Goal: Task Accomplishment & Management: Manage account settings

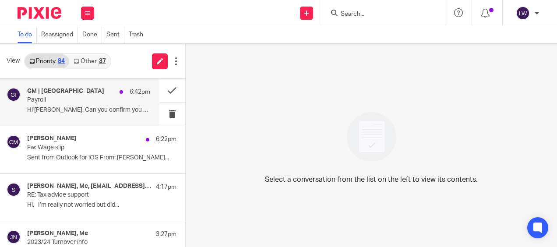
click at [64, 106] on p "Hi Lorna, Can you confirm you have the..." at bounding box center [88, 109] width 123 height 7
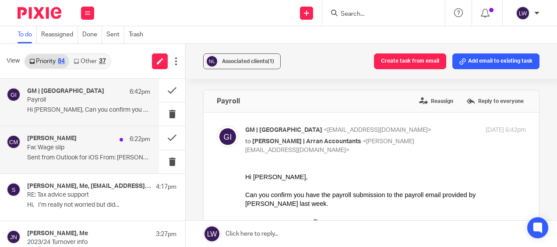
click at [60, 152] on div "Colin Mulvaney 6:22pm Fw: Wage slip Sent from Outlook for iOS From: Colin..." at bounding box center [88, 149] width 123 height 29
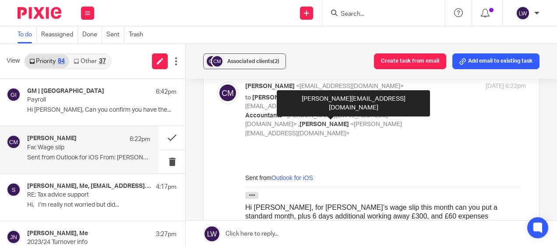
scroll to position [88, 0]
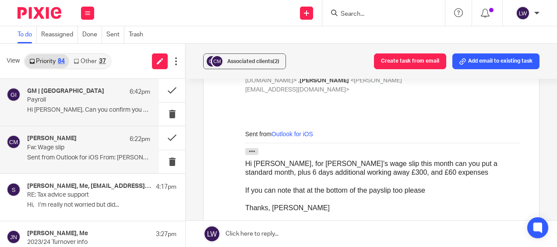
click at [89, 93] on h4 "GM | Lochranza Country Inn" at bounding box center [65, 91] width 77 height 7
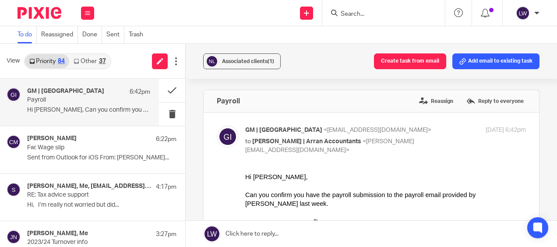
scroll to position [0, 0]
click at [347, 11] on input "Search" at bounding box center [379, 15] width 79 height 8
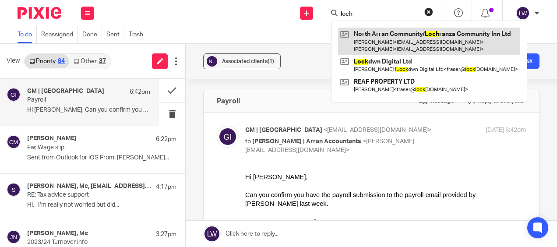
type input "loch"
click at [388, 35] on link at bounding box center [429, 41] width 182 height 27
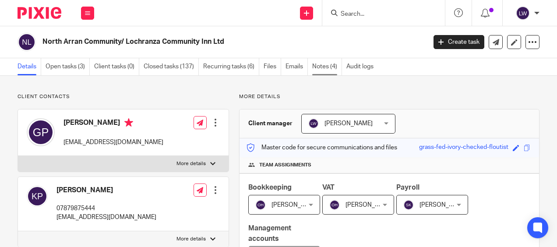
click at [324, 65] on link "Notes (4)" at bounding box center [327, 66] width 30 height 17
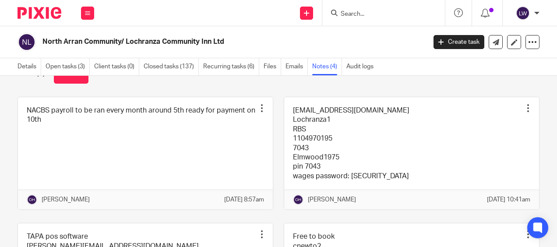
scroll to position [20, 0]
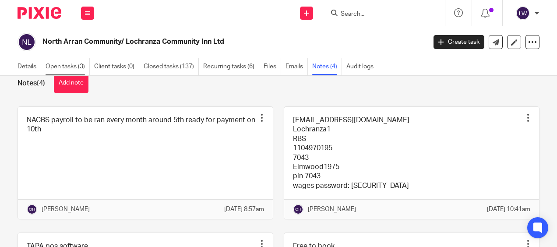
click at [69, 67] on link "Open tasks (3)" at bounding box center [68, 66] width 44 height 17
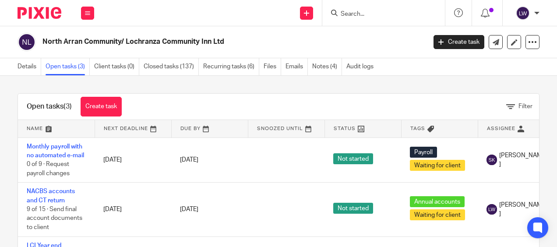
click at [366, 13] on input "Search" at bounding box center [379, 15] width 79 height 8
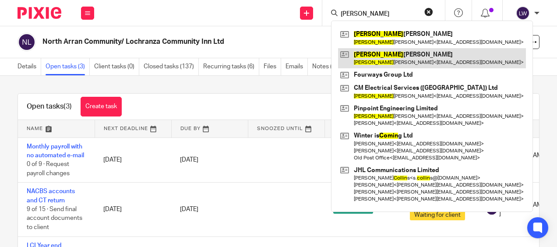
type input "[PERSON_NAME]"
click at [394, 60] on link at bounding box center [432, 58] width 188 height 20
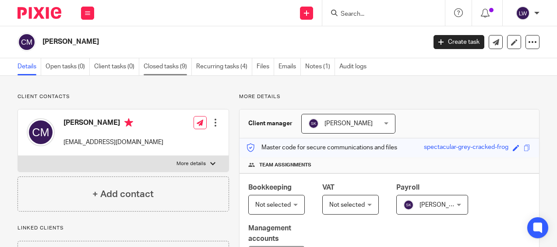
click at [157, 66] on link "Closed tasks (9)" at bounding box center [168, 66] width 48 height 17
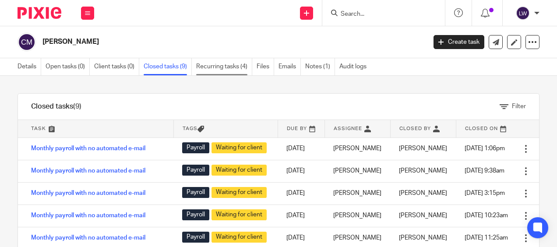
click at [218, 65] on link "Recurring tasks (4)" at bounding box center [224, 66] width 56 height 17
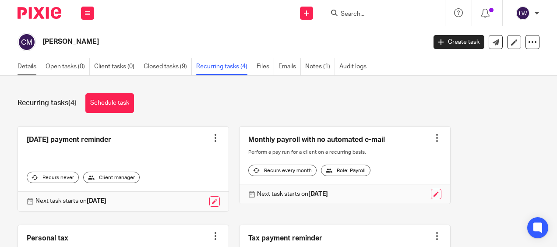
click at [24, 65] on link "Details" at bounding box center [30, 66] width 24 height 17
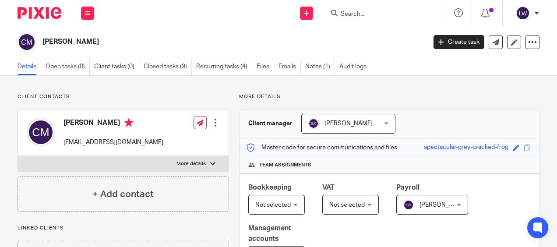
click at [384, 14] on input "Search" at bounding box center [379, 15] width 79 height 8
click at [384, 17] on input "Search" at bounding box center [379, 15] width 79 height 8
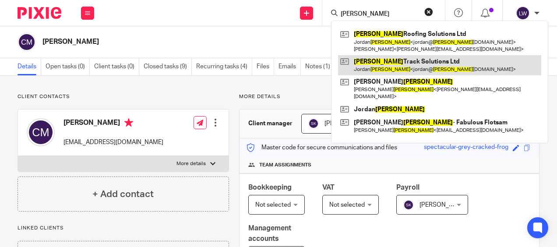
type input "nelson"
click at [403, 65] on link at bounding box center [439, 65] width 203 height 20
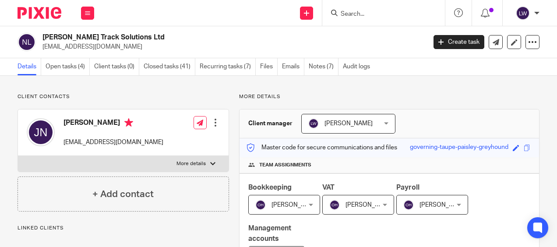
click at [268, 205] on span "[PERSON_NAME]" at bounding box center [281, 204] width 52 height 18
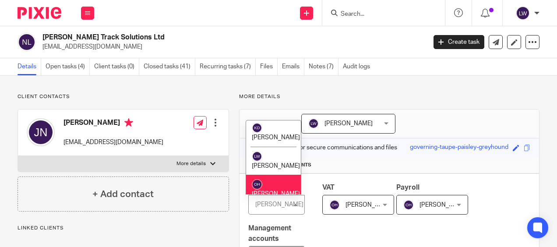
scroll to position [88, 0]
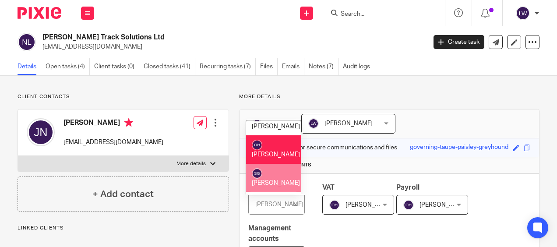
click at [269, 176] on li "[PERSON_NAME]" at bounding box center [273, 178] width 55 height 28
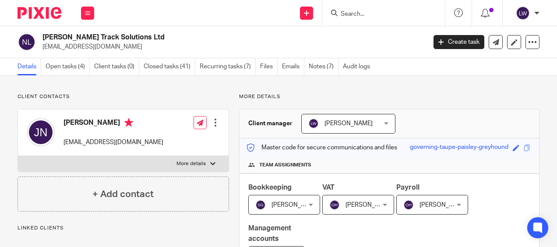
click at [451, 202] on div "[PERSON_NAME] [PERSON_NAME]" at bounding box center [432, 205] width 72 height 20
click at [423, 200] on span "[PERSON_NAME]" at bounding box center [429, 204] width 52 height 18
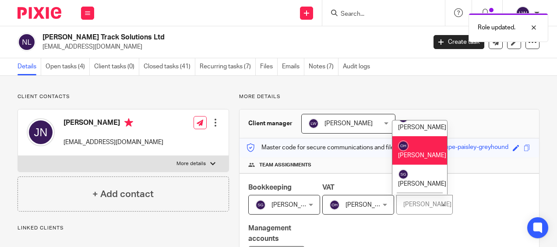
scroll to position [88, 0]
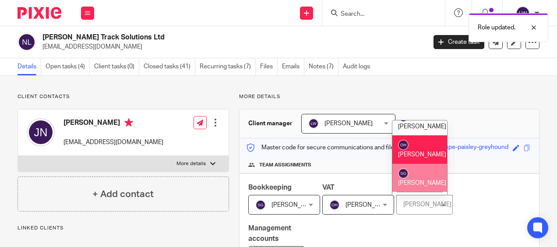
click at [415, 179] on li "[PERSON_NAME]" at bounding box center [419, 178] width 55 height 28
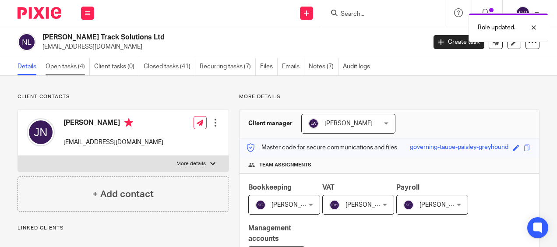
click at [57, 65] on link "Open tasks (4)" at bounding box center [68, 66] width 44 height 17
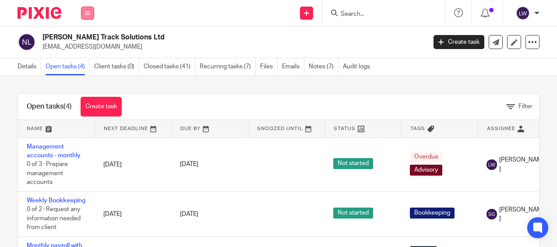
click at [88, 11] on icon at bounding box center [87, 13] width 5 height 5
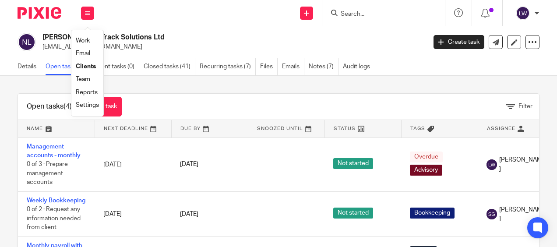
click at [88, 56] on link "Email" at bounding box center [83, 53] width 14 height 6
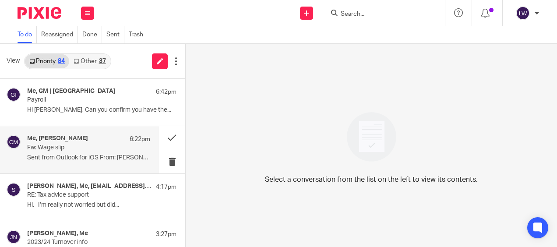
click at [64, 151] on p "Fw: Wage slip" at bounding box center [76, 147] width 98 height 7
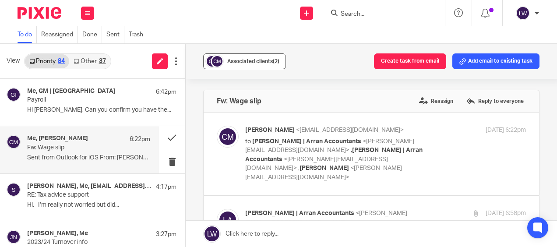
click at [240, 61] on span "Associated clients (2)" at bounding box center [253, 61] width 52 height 5
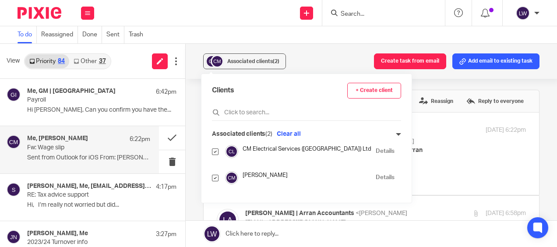
click at [216, 150] on input "checkbox" at bounding box center [215, 151] width 7 height 7
checkbox input "false"
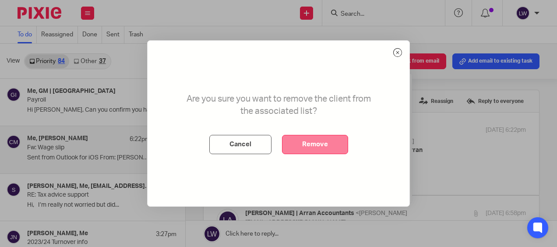
click at [305, 143] on button "Remove" at bounding box center [315, 144] width 66 height 19
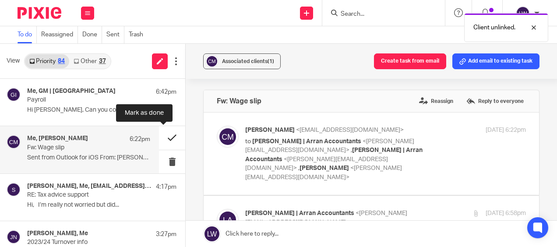
click at [166, 140] on button at bounding box center [172, 137] width 26 height 23
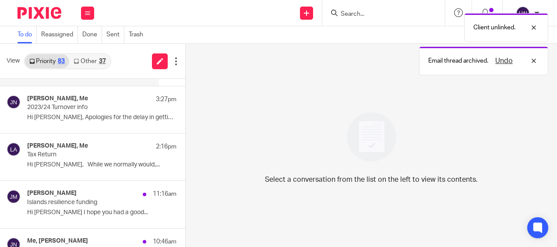
scroll to position [131, 0]
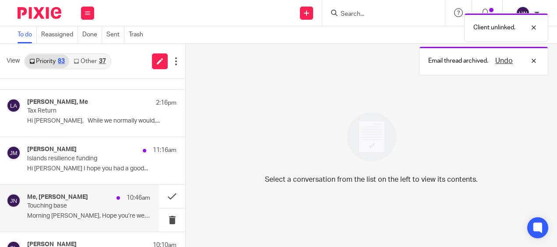
click at [62, 210] on div "Me, Jordan Nelson 10:46am Touching base Morning Lorna, Hope you’re well. ..." at bounding box center [88, 207] width 123 height 29
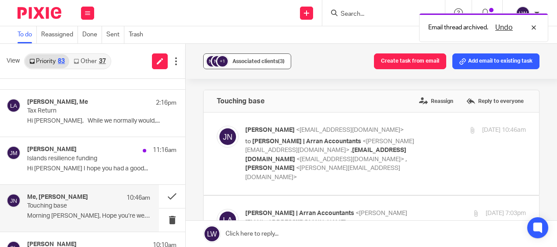
scroll to position [0, 0]
click at [265, 58] on div "Associated clients (3)" at bounding box center [258, 61] width 52 height 9
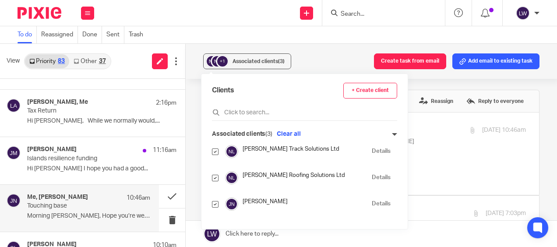
click at [214, 177] on input "checkbox" at bounding box center [215, 178] width 7 height 7
checkbox input "false"
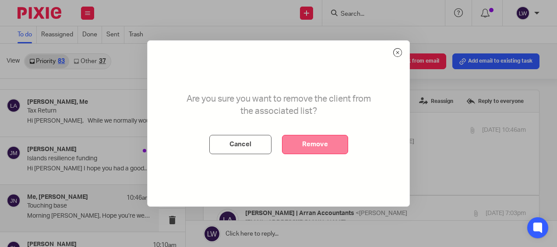
click at [298, 147] on button "Remove" at bounding box center [315, 144] width 66 height 19
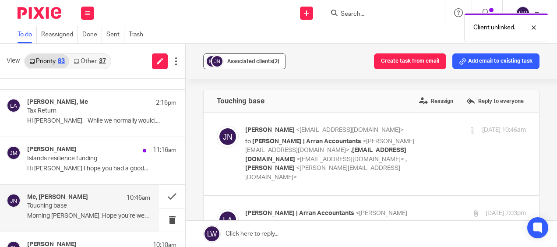
click at [231, 64] on div "Associated clients (2)" at bounding box center [253, 61] width 52 height 9
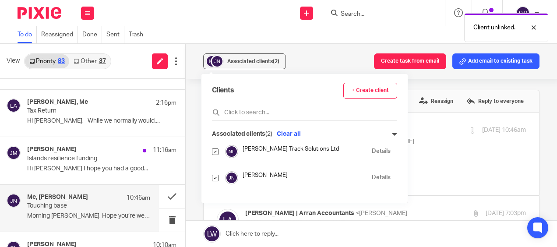
click at [216, 176] on input "checkbox" at bounding box center [215, 178] width 7 height 7
checkbox input "false"
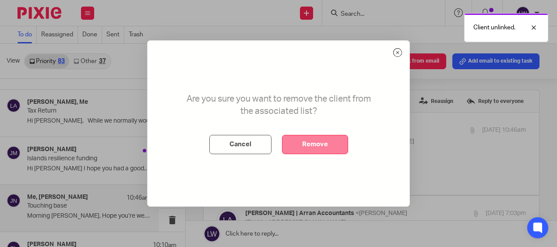
click at [315, 149] on button "Remove" at bounding box center [315, 144] width 66 height 19
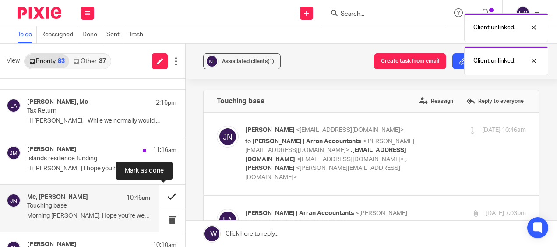
click at [166, 192] on button at bounding box center [172, 196] width 26 height 23
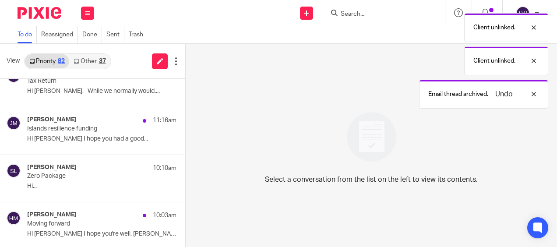
scroll to position [175, 0]
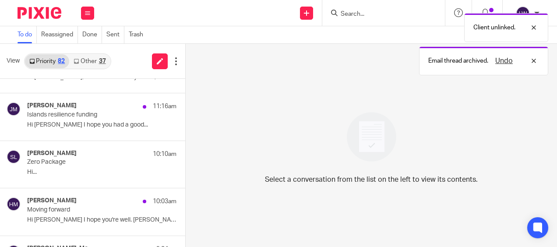
click at [91, 63] on link "Other 37" at bounding box center [89, 61] width 41 height 14
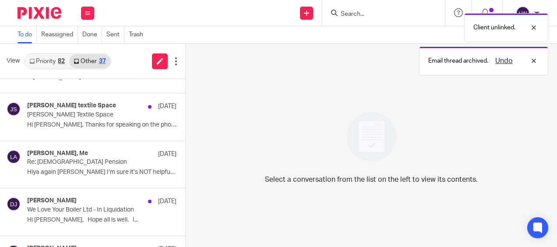
scroll to position [0, 0]
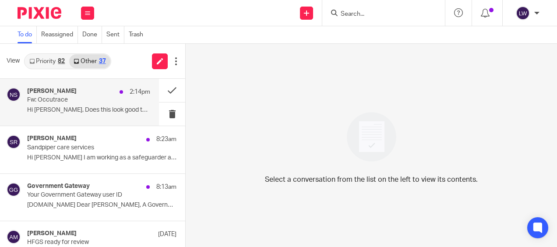
click at [60, 102] on p "Fw: Occutrace" at bounding box center [76, 99] width 98 height 7
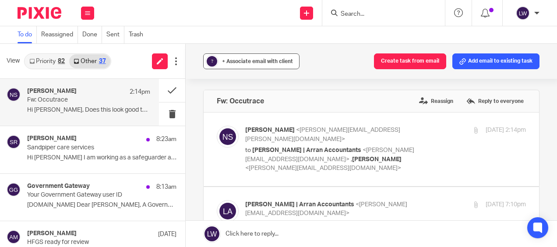
click at [248, 55] on button "? + Associate email with client" at bounding box center [251, 61] width 96 height 16
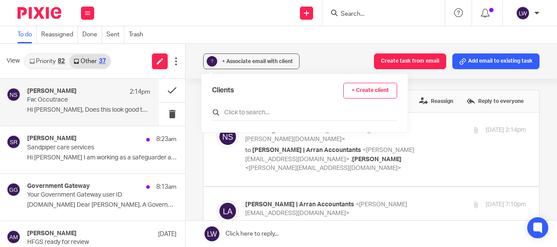
click at [235, 111] on input "text" at bounding box center [304, 112] width 185 height 9
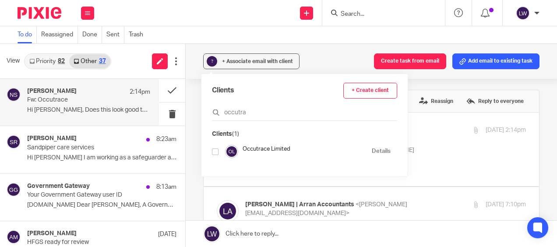
type input "occutra"
click at [212, 151] on input "checkbox" at bounding box center [215, 151] width 7 height 7
checkbox input "true"
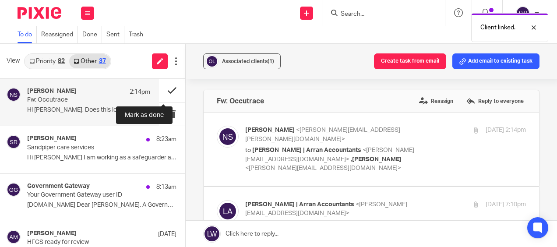
click at [162, 91] on button at bounding box center [172, 90] width 26 height 23
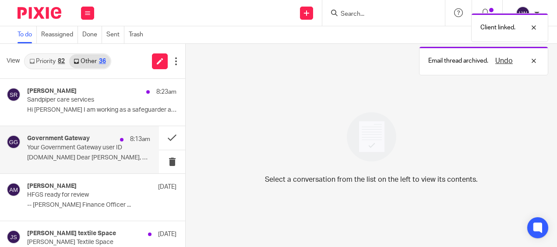
scroll to position [44, 0]
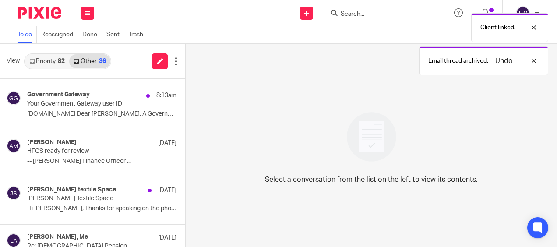
click at [48, 56] on link "Priority 82" at bounding box center [47, 61] width 44 height 14
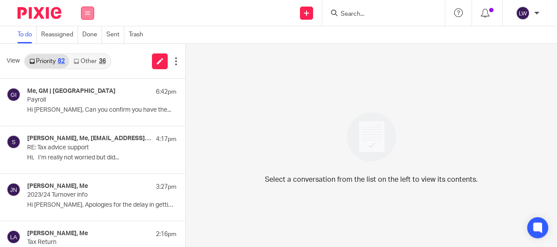
click at [82, 18] on button at bounding box center [87, 13] width 13 height 13
click at [87, 49] on li "Email" at bounding box center [87, 53] width 23 height 13
click at [87, 51] on link "Email" at bounding box center [84, 53] width 16 height 6
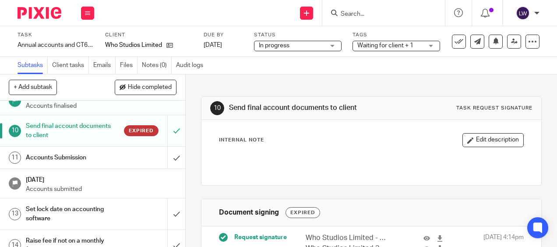
scroll to position [278, 0]
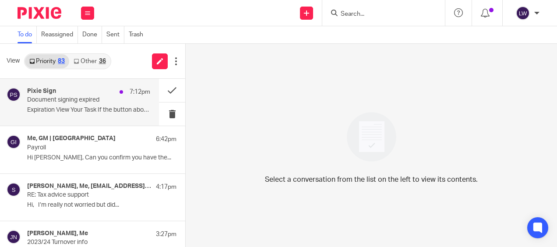
click at [71, 101] on p "Document signing expired" at bounding box center [76, 99] width 98 height 7
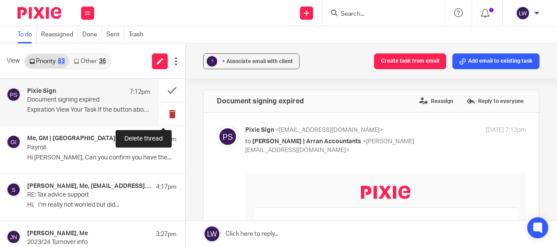
click at [163, 110] on button at bounding box center [172, 113] width 26 height 23
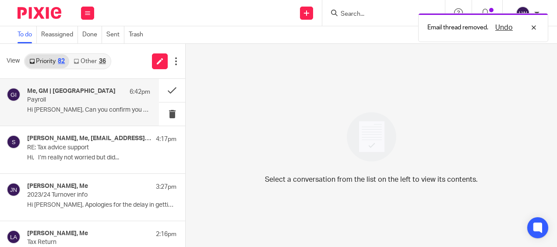
click at [84, 109] on p "Hi Lorna, Can you confirm you have the..." at bounding box center [88, 109] width 123 height 7
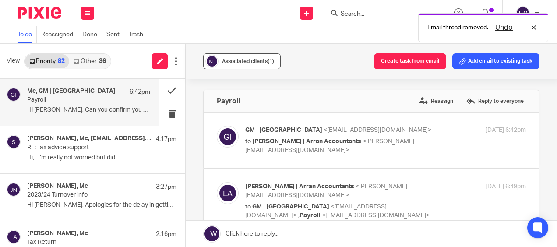
click at [249, 56] on button "Associated clients (1)" at bounding box center [241, 61] width 77 height 16
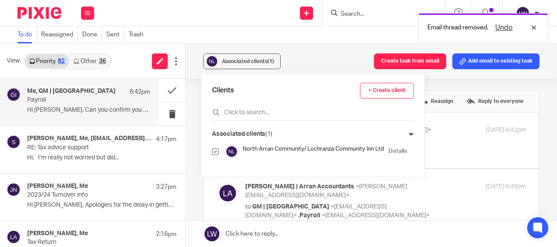
click at [320, 64] on div "Associated clients (1) Create task from email Add email to existing task" at bounding box center [371, 61] width 371 height 35
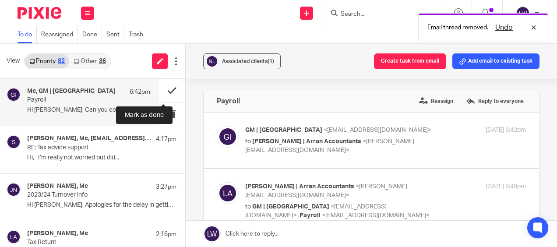
click at [164, 92] on button at bounding box center [172, 90] width 26 height 23
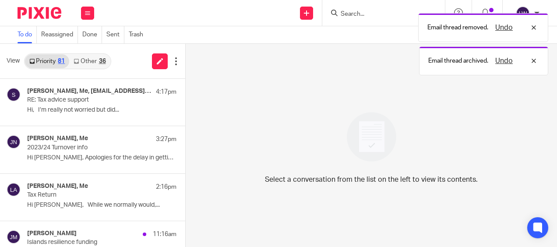
click at [92, 55] on link "Other 36" at bounding box center [89, 61] width 41 height 14
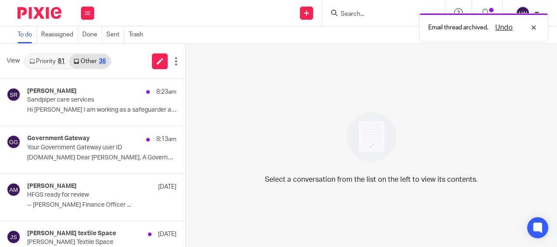
click at [46, 62] on link "Priority 81" at bounding box center [47, 61] width 44 height 14
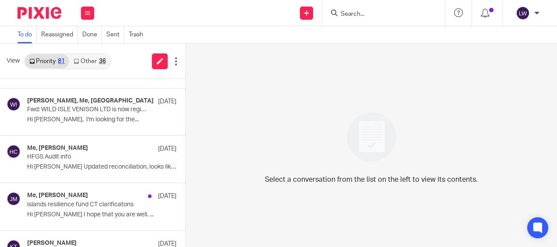
scroll to position [481, 0]
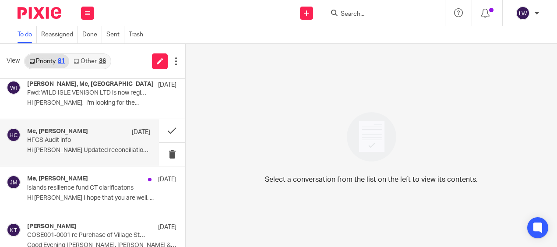
click at [82, 144] on div "Me, Alan McNaughton 22 Aug HFGS Audit info Hi Lorna Updated reconciliation, loo…" at bounding box center [88, 142] width 123 height 29
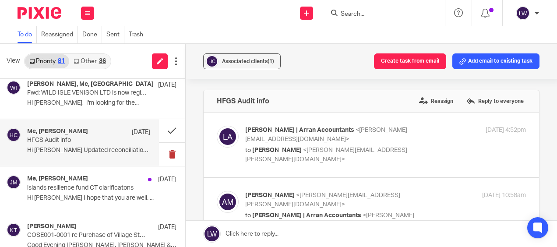
scroll to position [0, 0]
click at [254, 59] on span "Associated clients (1)" at bounding box center [248, 61] width 52 height 5
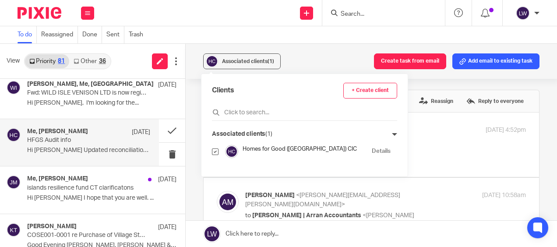
click at [323, 75] on div "Clients + Create client Associated clients (1) Homes for Good (Scotland) CIC De…" at bounding box center [304, 125] width 206 height 102
